Goal: Communication & Community: Answer question/provide support

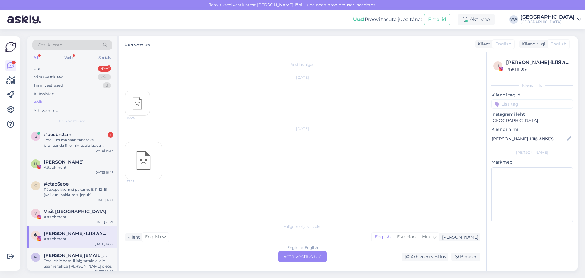
click at [82, 133] on div "#besbn2zm 1" at bounding box center [78, 134] width 69 height 5
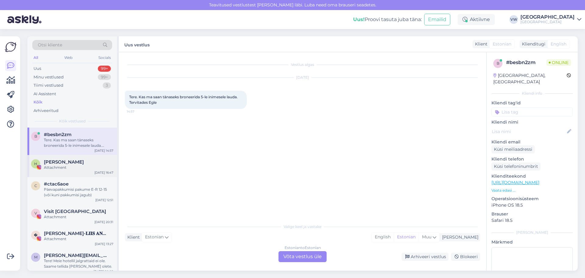
click at [72, 163] on span "[PERSON_NAME]" at bounding box center [64, 161] width 40 height 5
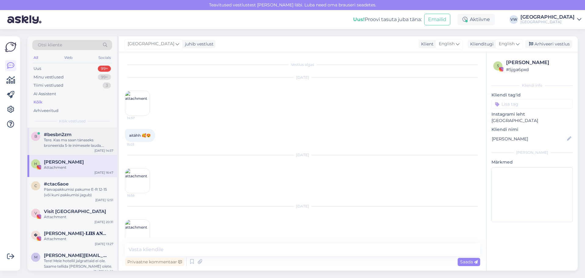
scroll to position [167, 0]
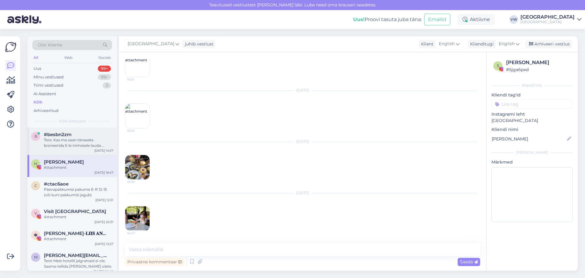
click at [68, 149] on div "b #besbn2zm Tere. Kas ma saan tänaseks broneerida 5-le inimesele lauda. Tervita…" at bounding box center [72, 140] width 90 height 27
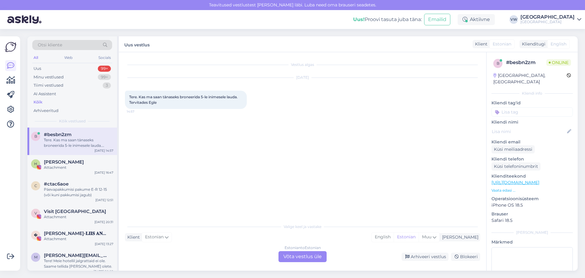
scroll to position [0, 0]
drag, startPoint x: 174, startPoint y: 103, endPoint x: 120, endPoint y: 96, distance: 54.4
click at [120, 96] on div "Vestlus algas [DATE] Tere. Kas ma saan tänaseks broneerida 5-le inimesele lauda…" at bounding box center [302, 161] width 367 height 218
click at [149, 98] on span "Tere. Kas ma saan tänaseks broneerida 5-le inimesele lauda. Tervitades Egle" at bounding box center [183, 99] width 109 height 10
click at [171, 103] on div "Tere. Kas ma saan tänaseks broneerida 5-le inimesele lauda. Tervitades Egle 14:…" at bounding box center [186, 99] width 122 height 18
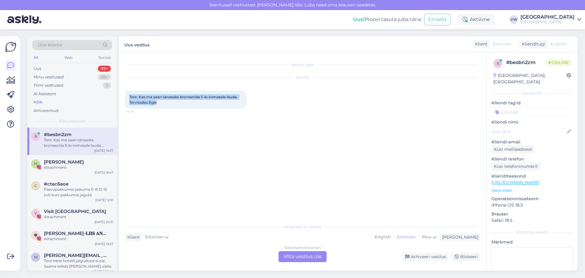
drag, startPoint x: 163, startPoint y: 101, endPoint x: 129, endPoint y: 96, distance: 35.0
click at [129, 96] on div "Tere. Kas ma saan tänaseks broneerida 5-le inimesele lauda. Tervitades Egle 14:…" at bounding box center [186, 99] width 122 height 18
click at [290, 256] on div "Estonian to Estonian Võta vestlus üle" at bounding box center [302, 256] width 48 height 11
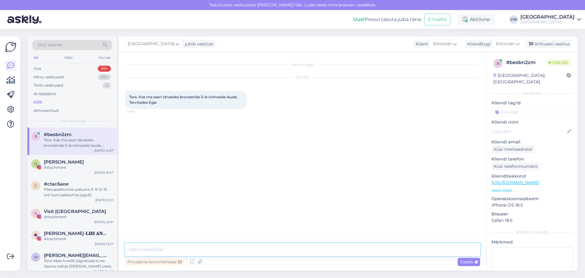
click at [273, 248] on textarea at bounding box center [302, 249] width 355 height 13
type textarea "Tere, [PERSON_NAME]! Saab ikka, mis kellaks ma broneeringu teen?"
click at [465, 262] on span "Saada" at bounding box center [469, 261] width 18 height 5
